Goal: Task Accomplishment & Management: Manage account settings

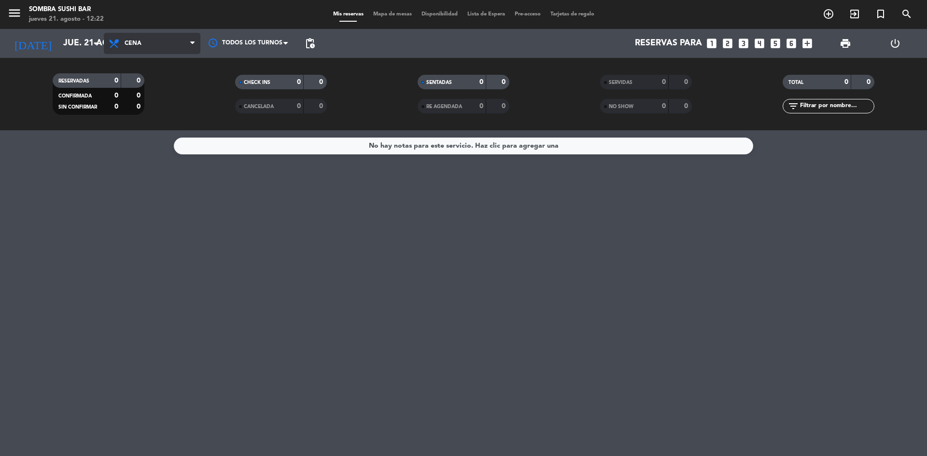
click at [128, 42] on span "Cena" at bounding box center [133, 43] width 17 height 7
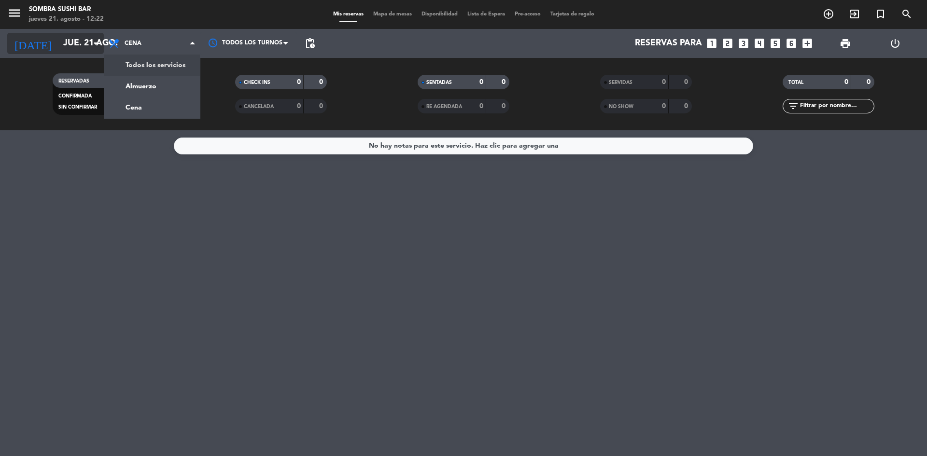
click at [82, 49] on input "jue. 21 ago." at bounding box center [114, 43] width 112 height 19
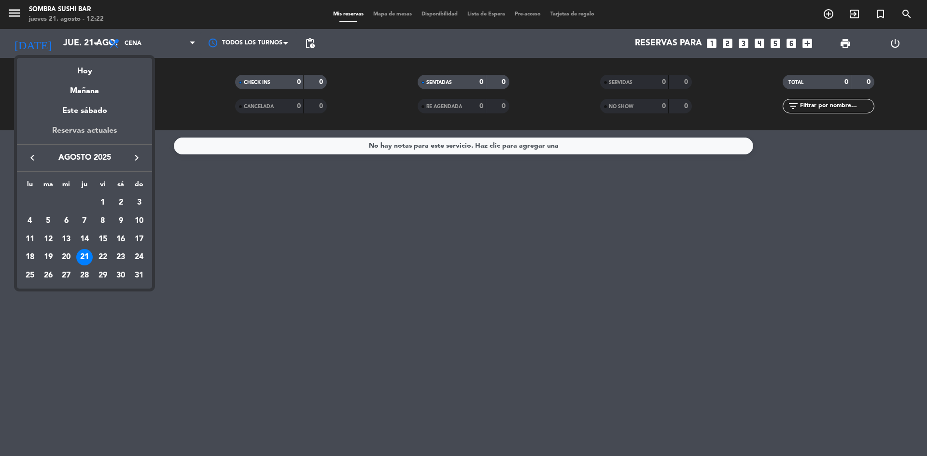
click at [93, 135] on div "Reservas actuales" at bounding box center [84, 135] width 135 height 20
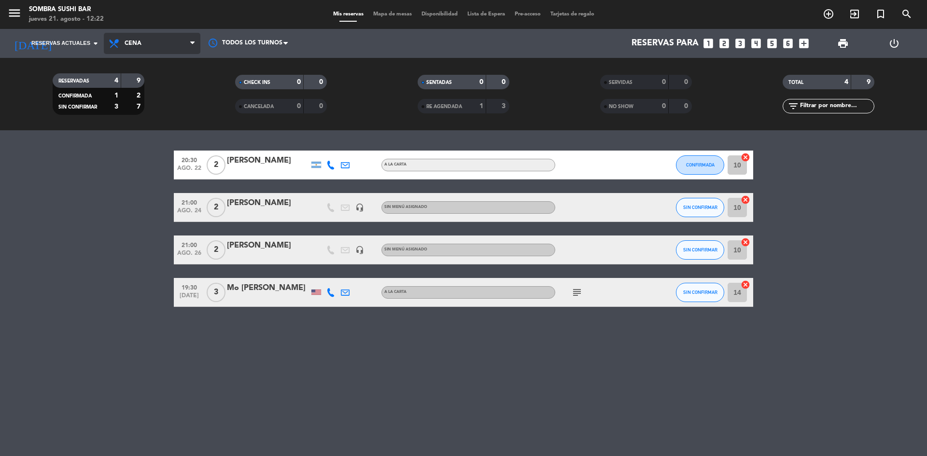
click at [134, 39] on span "Cena" at bounding box center [152, 43] width 97 height 21
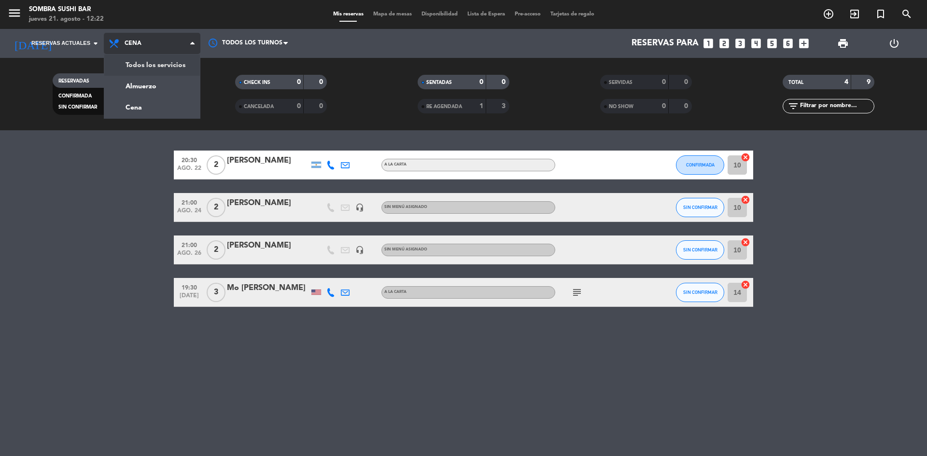
click at [152, 65] on div "menu Sombra Sushi Bar [DATE] 21. agosto - 12:22 Mis reservas Mapa de mesas Disp…" at bounding box center [463, 65] width 927 height 130
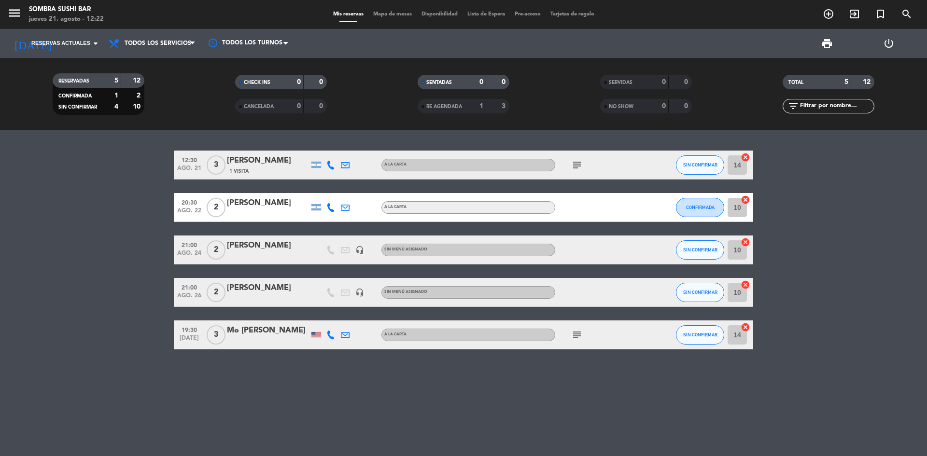
click at [888, 47] on icon "power_settings_new" at bounding box center [889, 44] width 12 height 12
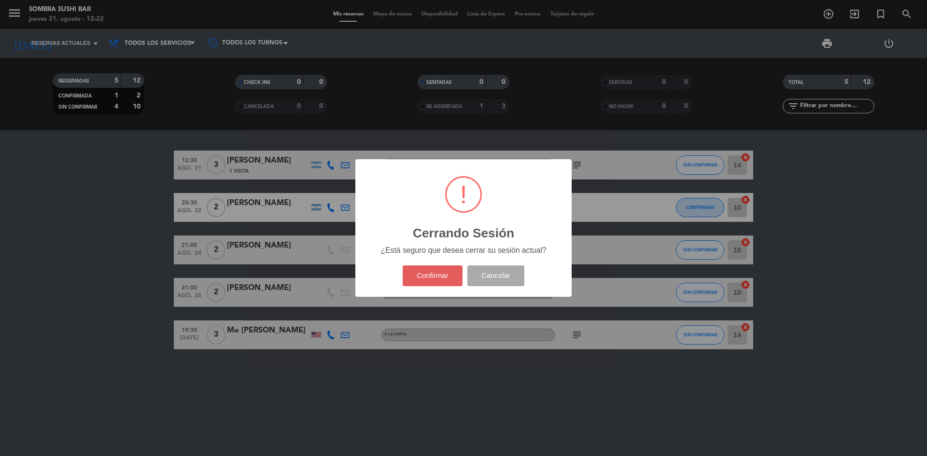
click at [431, 280] on button "Confirmar" at bounding box center [433, 276] width 60 height 21
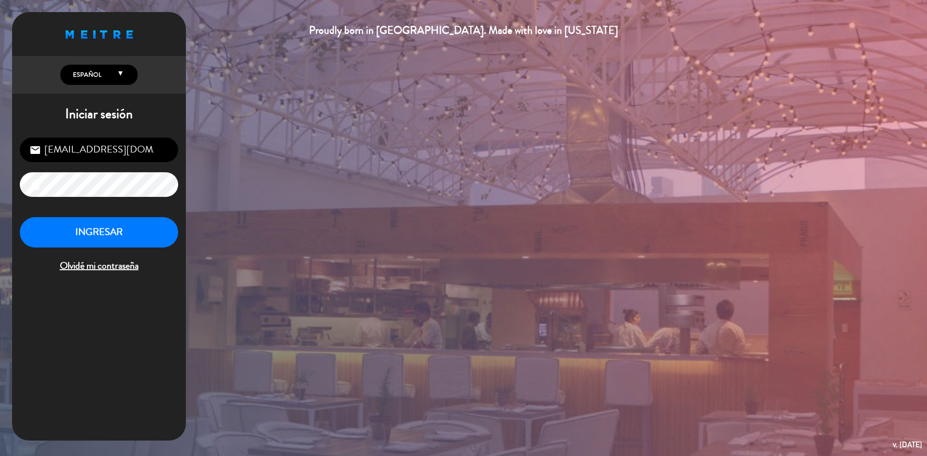
click at [118, 157] on input "[EMAIL_ADDRESS][DOMAIN_NAME]" at bounding box center [99, 150] width 158 height 25
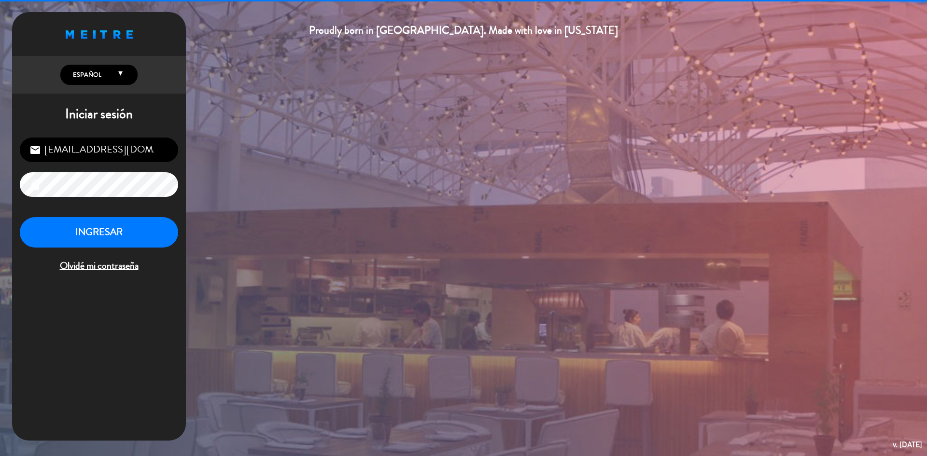
type input "[EMAIL_ADDRESS][DOMAIN_NAME]"
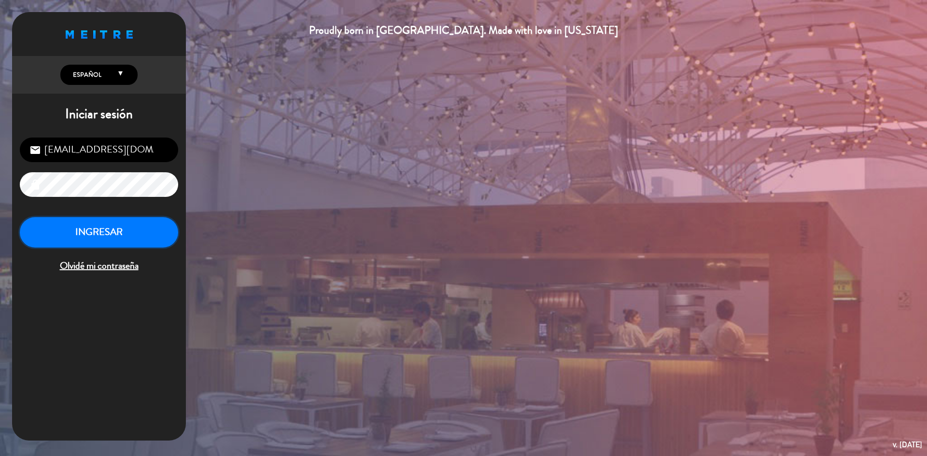
click at [126, 236] on button "INGRESAR" at bounding box center [99, 232] width 158 height 30
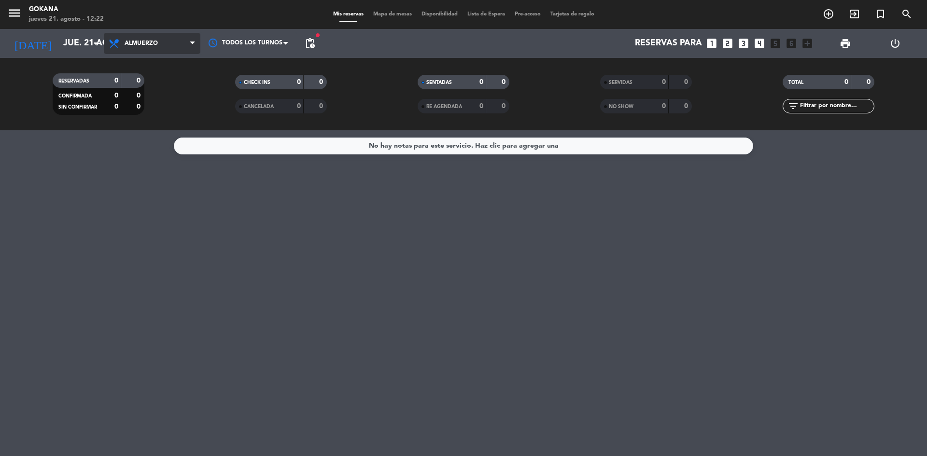
click at [198, 41] on span at bounding box center [195, 43] width 10 height 9
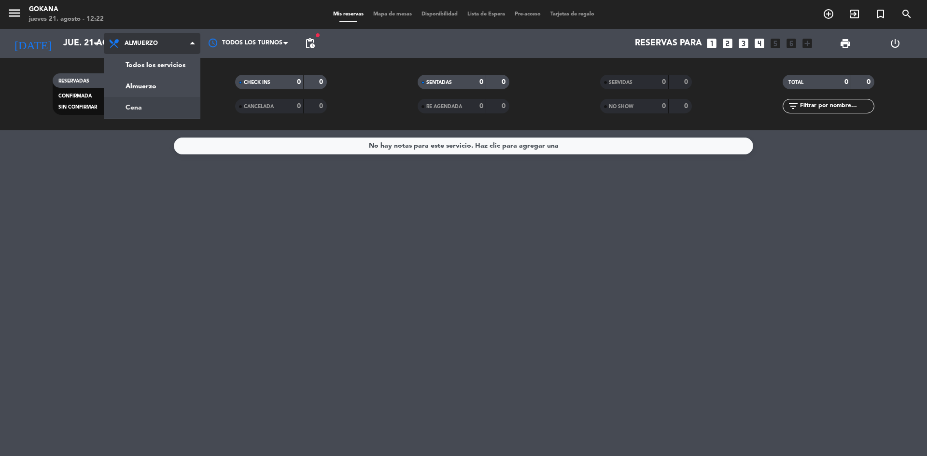
click at [180, 104] on div "menu GOKANA [DATE] 21. agosto - 12:22 Mis reservas Mapa de mesas Disponibilidad…" at bounding box center [463, 65] width 927 height 130
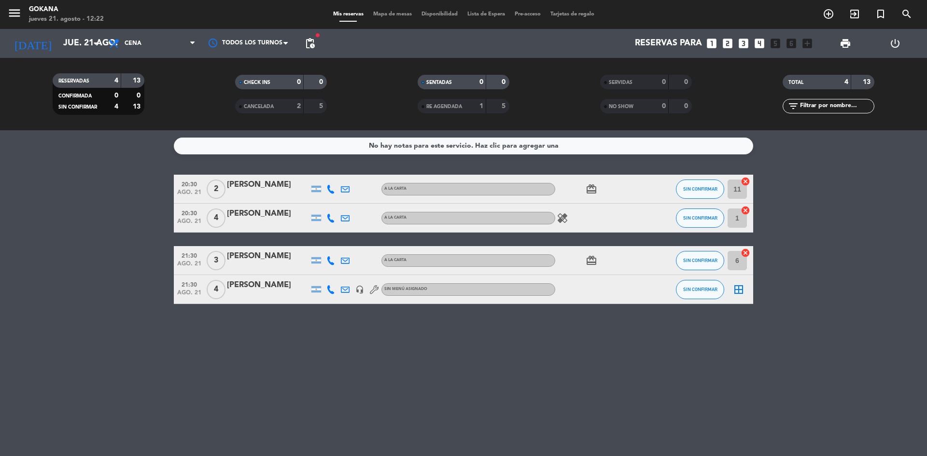
click at [315, 108] on div "5" at bounding box center [315, 106] width 18 height 11
